Goal: Task Accomplishment & Management: Manage account settings

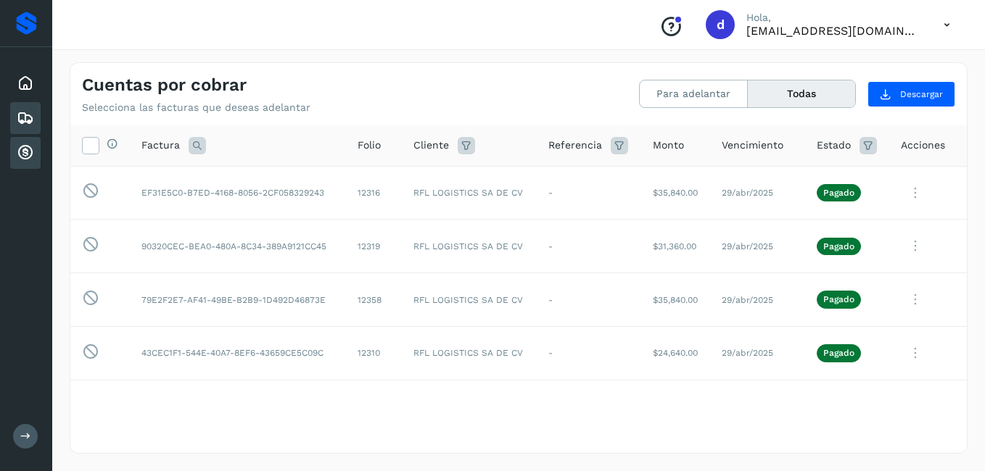
click at [28, 117] on icon at bounding box center [25, 118] width 17 height 17
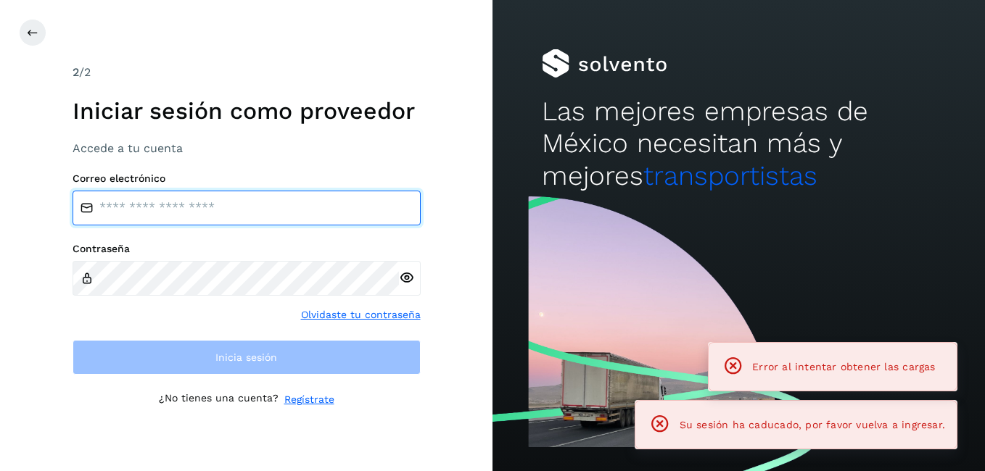
type input "**********"
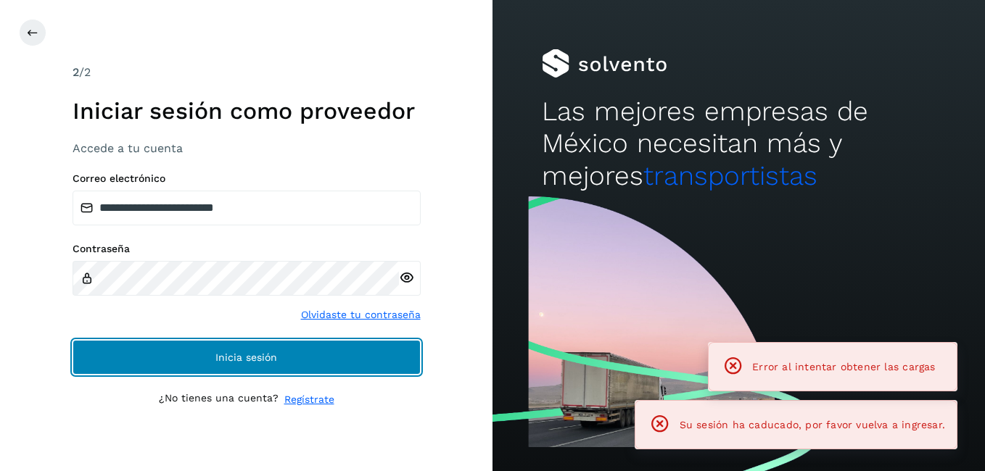
click at [240, 347] on button "Inicia sesión" at bounding box center [247, 357] width 348 height 35
